Goal: Transaction & Acquisition: Purchase product/service

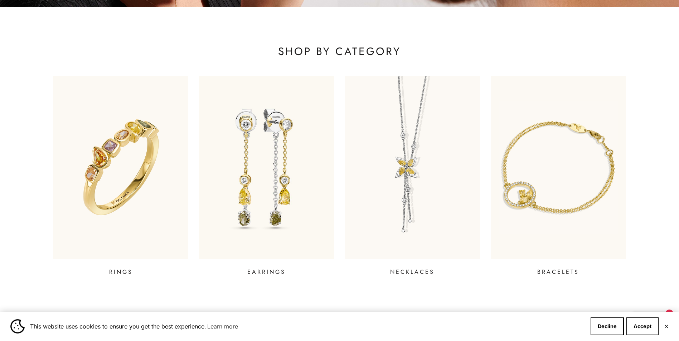
scroll to position [286, 0]
click at [529, 199] on img at bounding box center [558, 167] width 162 height 220
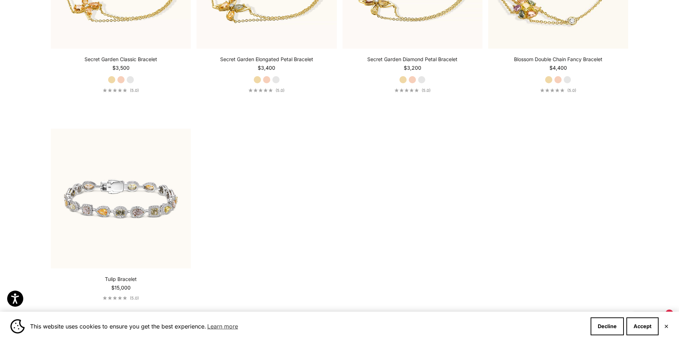
scroll to position [608, 0]
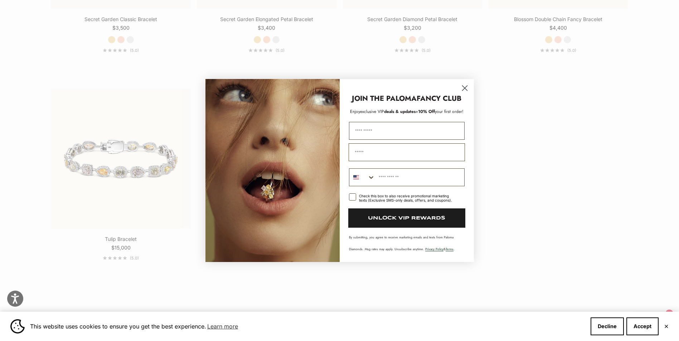
click at [466, 91] on circle "Close dialog" at bounding box center [465, 88] width 12 height 12
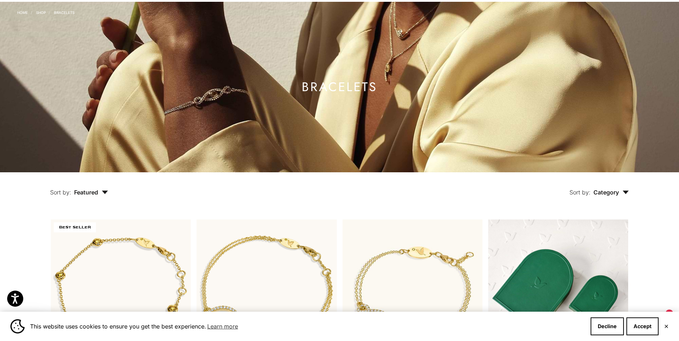
scroll to position [36, 0]
